Goal: Task Accomplishment & Management: Use online tool/utility

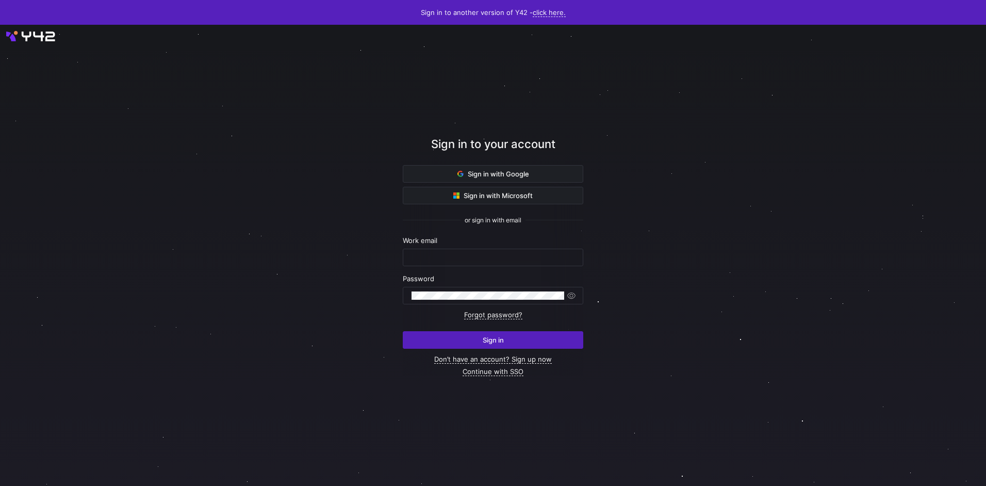
type input "airon.hiwatig@cambridge.org"
click at [508, 260] on input "airon.hiwatig@cambridge.org" at bounding box center [493, 257] width 163 height 8
click at [337, 330] on div at bounding box center [493, 255] width 887 height 415
click at [524, 346] on span "submit" at bounding box center [492, 340] width 179 height 17
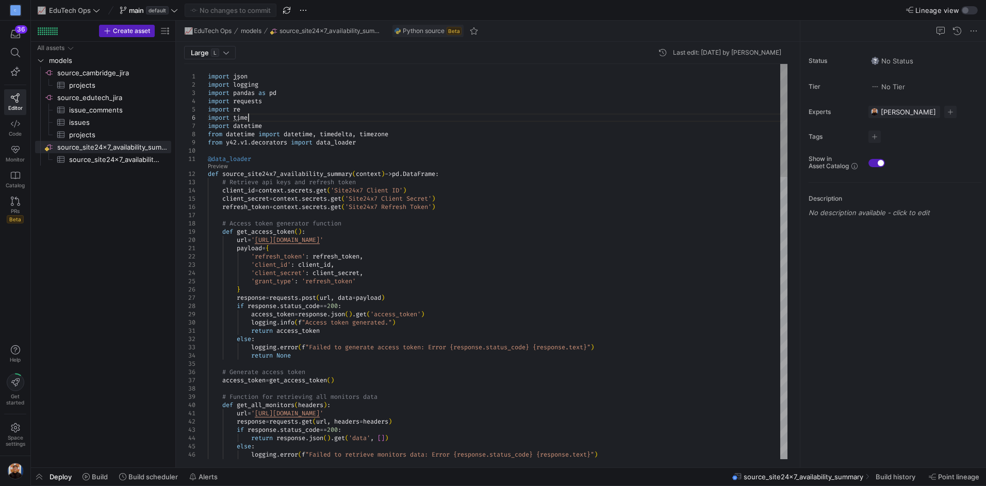
scroll to position [41, 0]
